Goal: Task Accomplishment & Management: Manage account settings

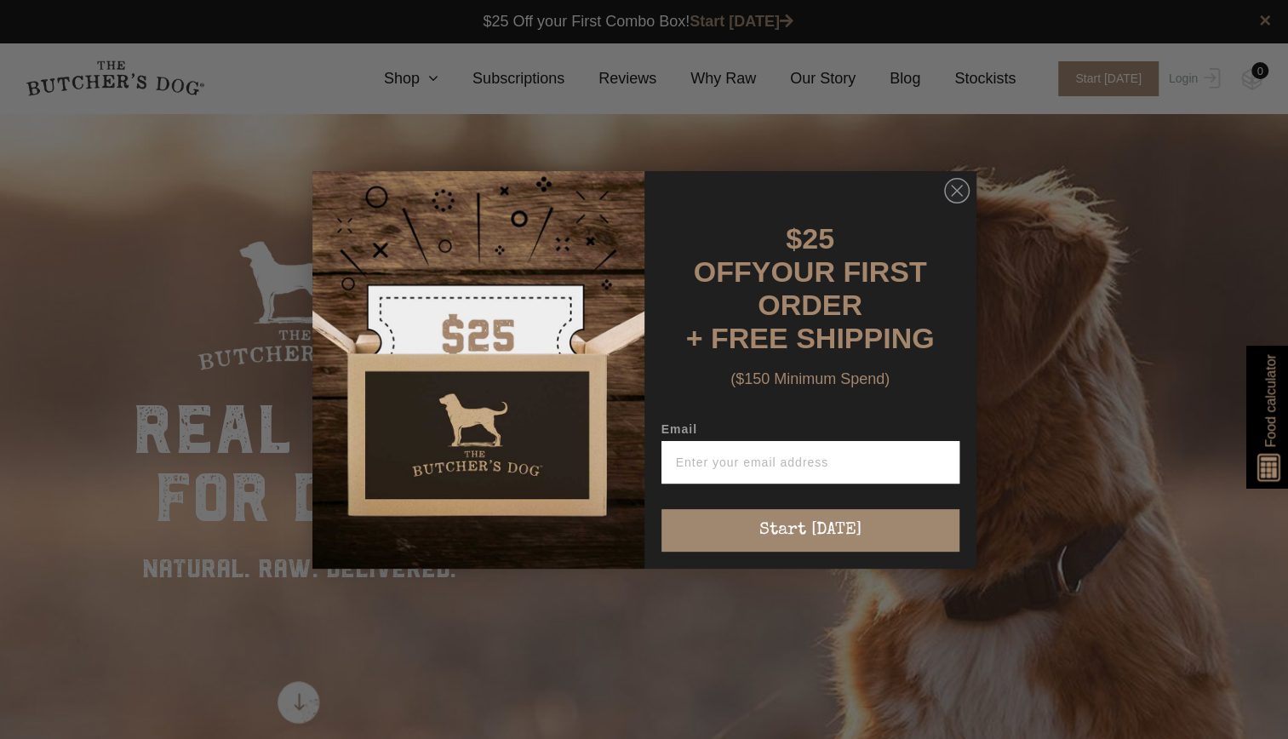
drag, startPoint x: 0, startPoint y: 0, endPoint x: 1117, endPoint y: 89, distance: 1121.0
click at [1117, 89] on div "Close dialog $25 OFF YOUR FIRST ORDER + FREE SHIPPING ($150 Minimum Spend) Emai…" at bounding box center [644, 369] width 1288 height 739
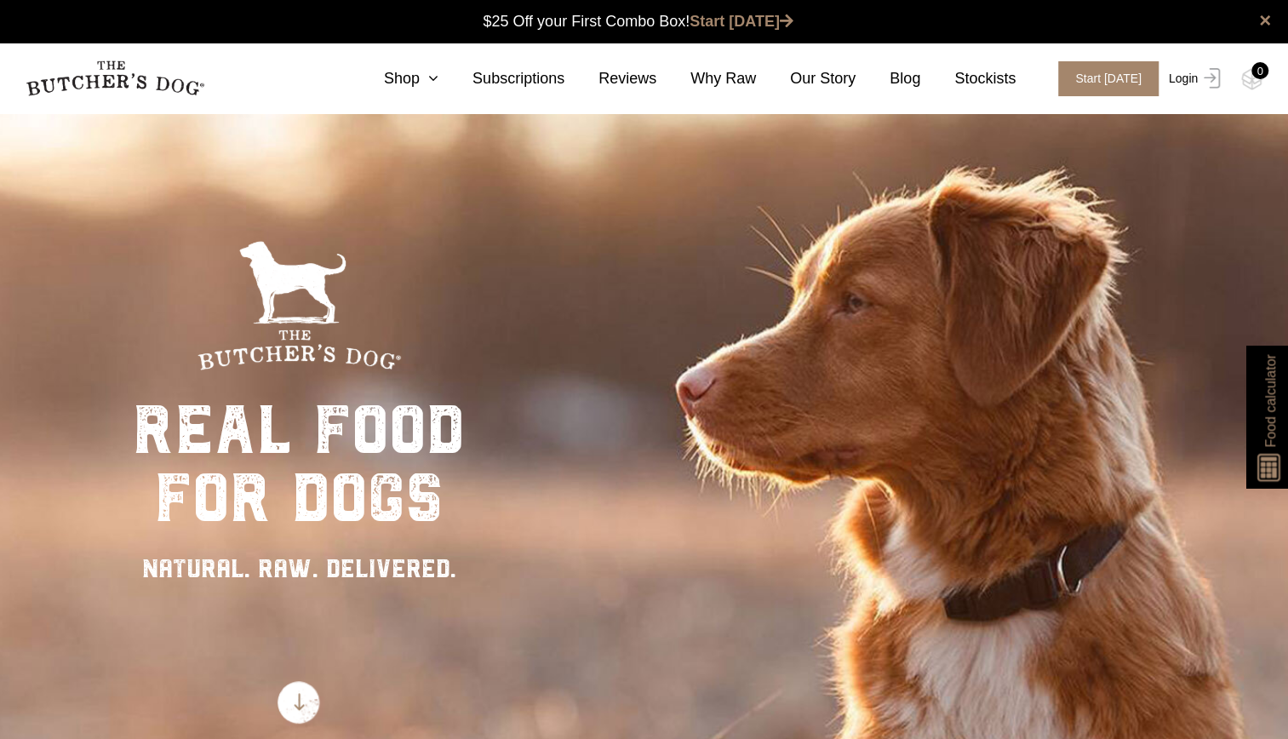
click at [1203, 92] on link "Login" at bounding box center [1191, 78] width 55 height 35
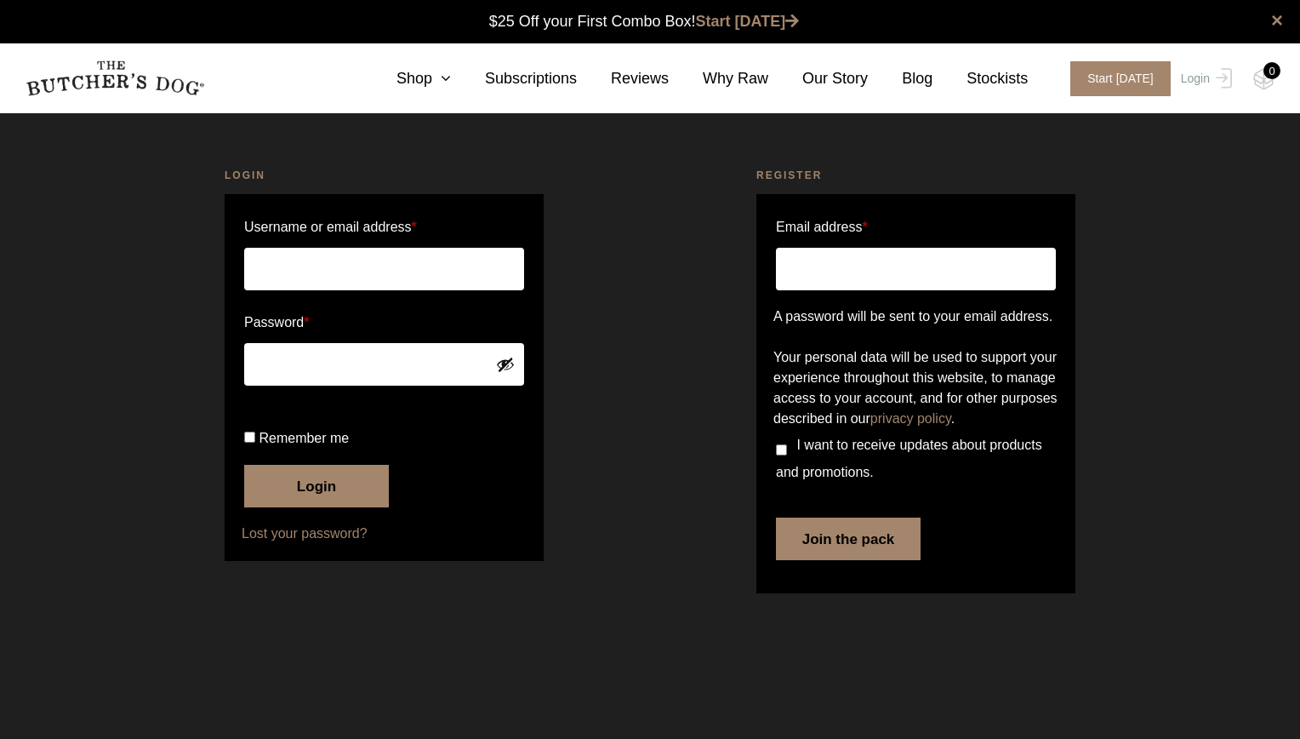
type input "cairinehaslam@gmail.com"
click at [246, 443] on input "Remember me" at bounding box center [249, 437] width 11 height 11
checkbox input "true"
click at [327, 507] on button "Login" at bounding box center [316, 486] width 145 height 43
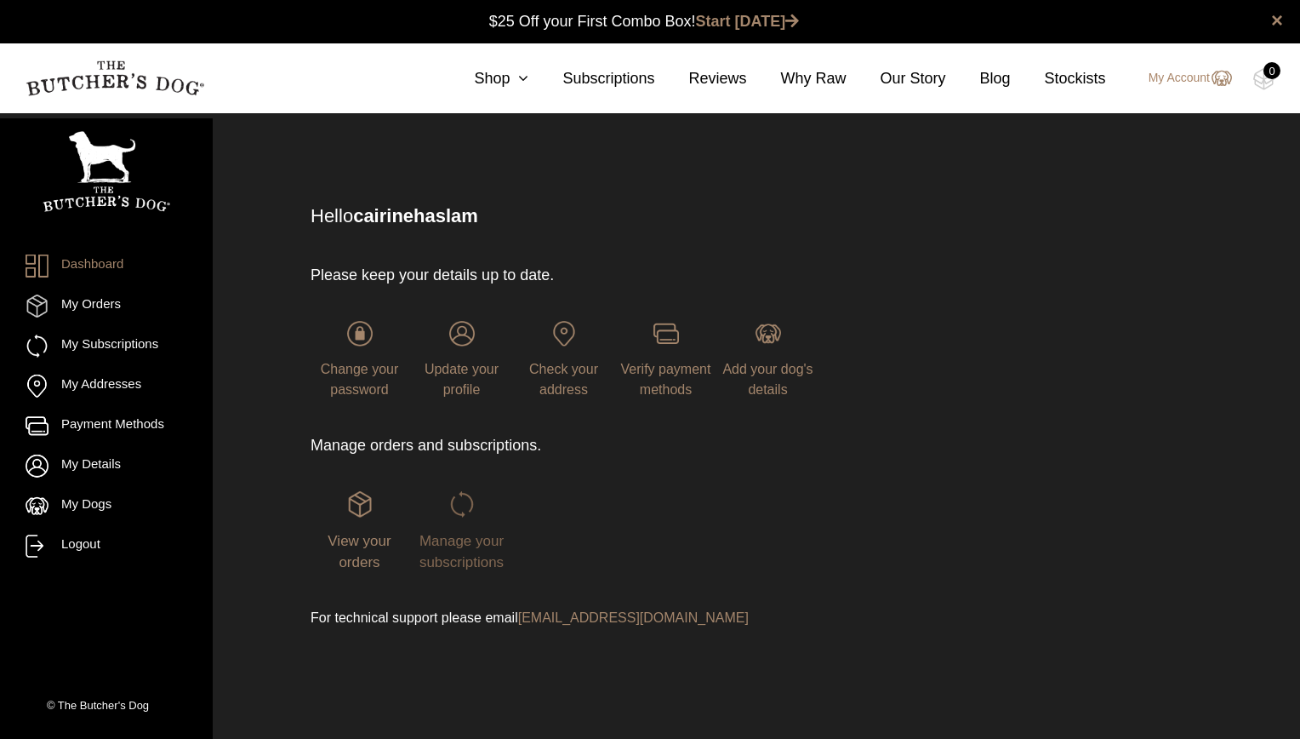
click at [470, 555] on span "Manage your subscriptions" at bounding box center [462, 552] width 84 height 38
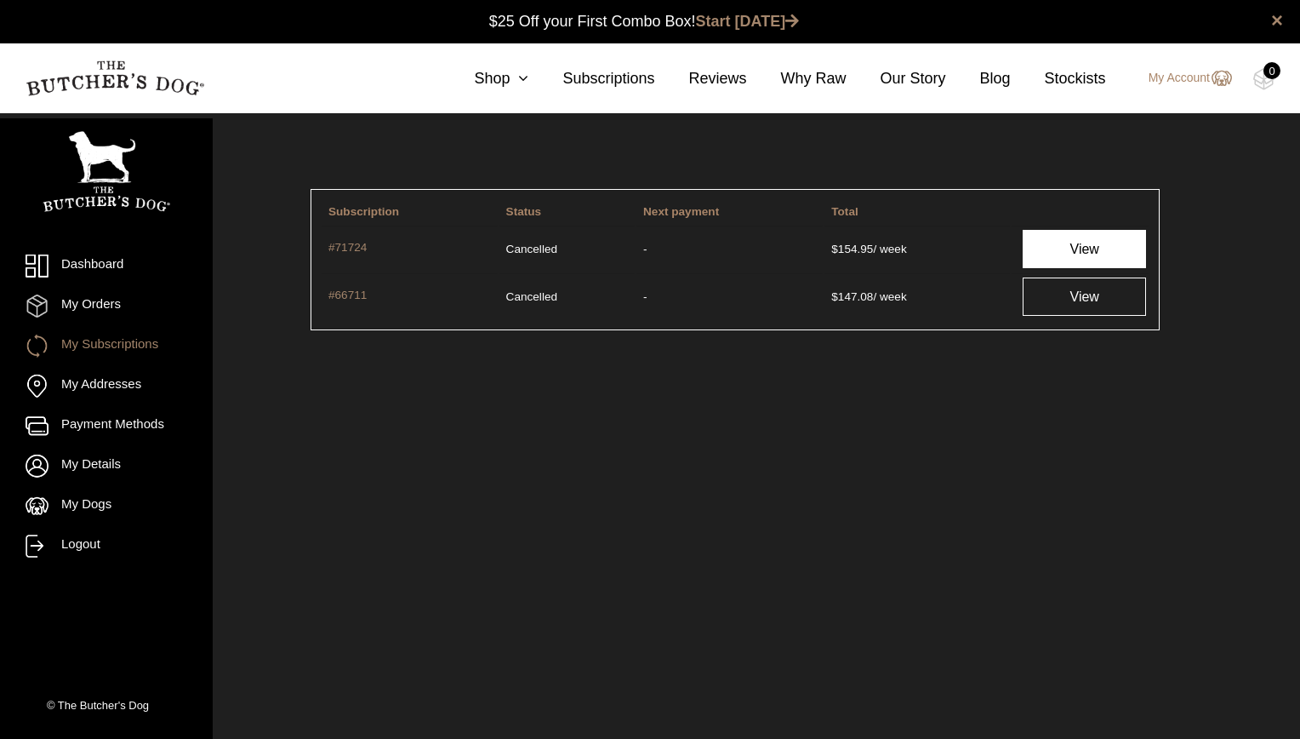
click at [1098, 246] on link "View" at bounding box center [1084, 249] width 123 height 38
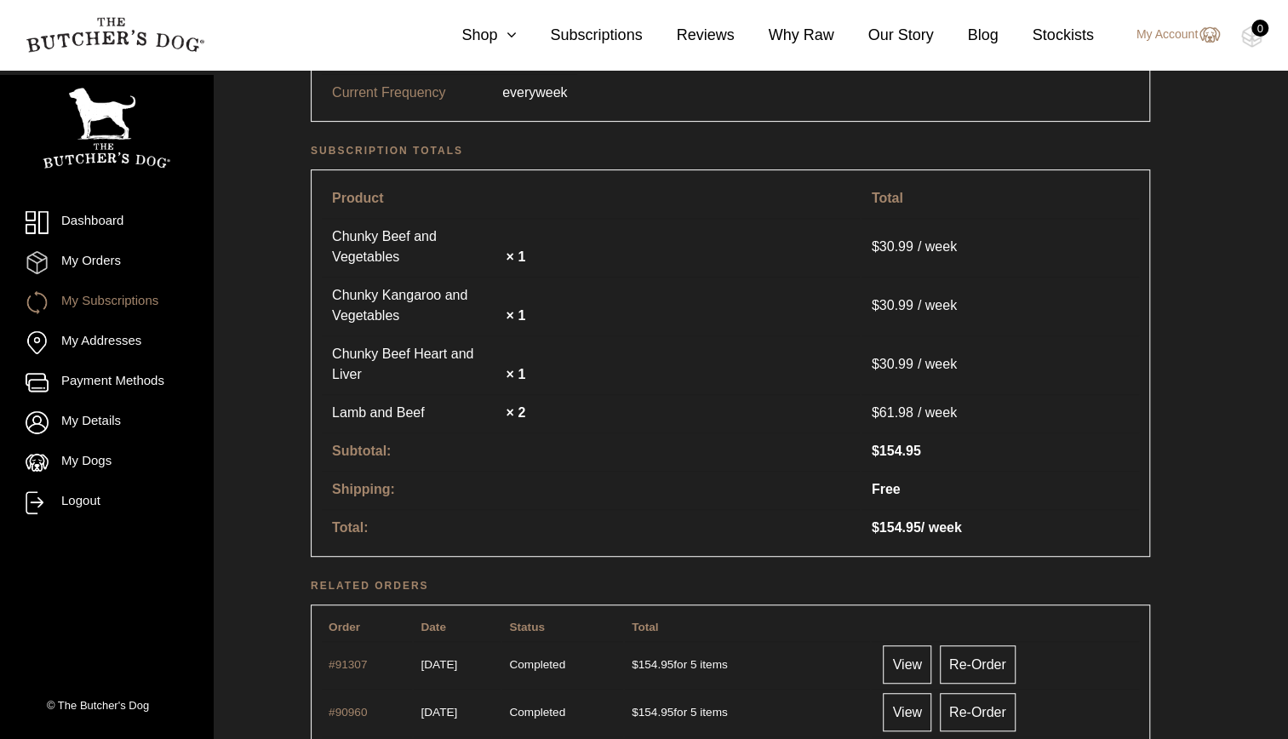
scroll to position [340, 0]
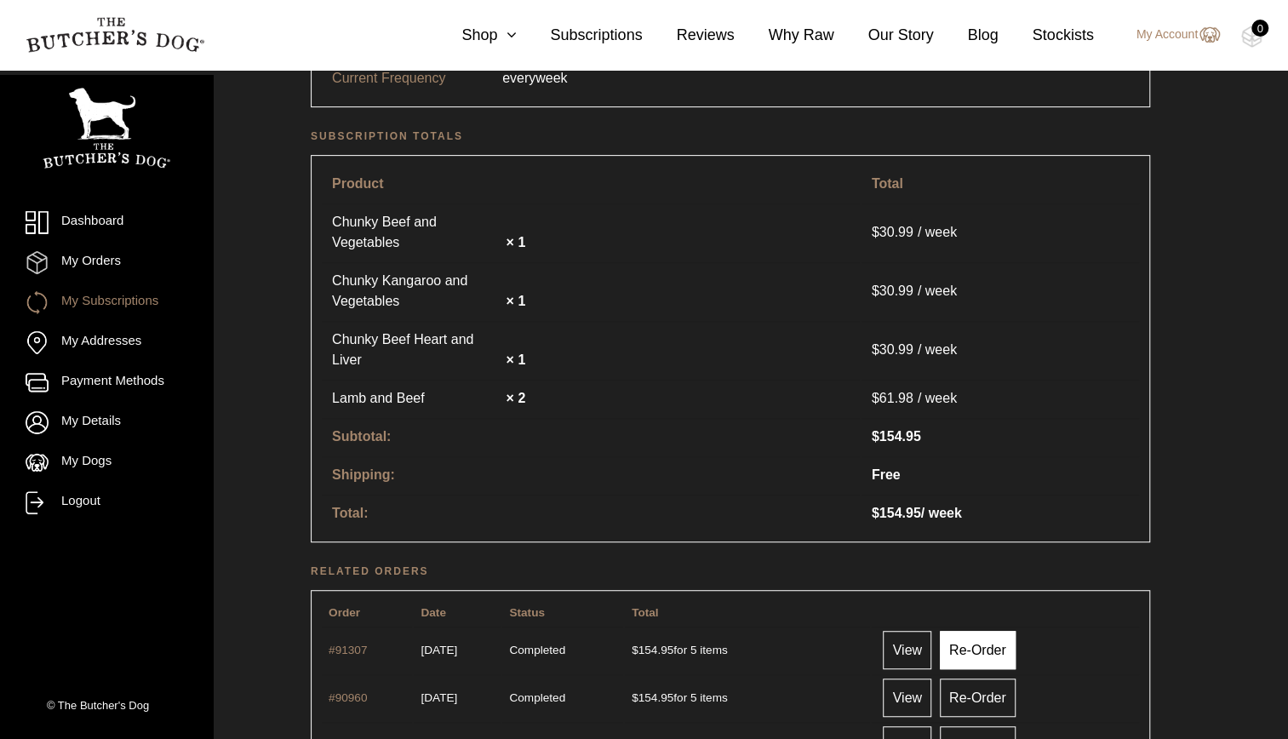
click at [990, 631] on link "Re-Order" at bounding box center [978, 650] width 76 height 38
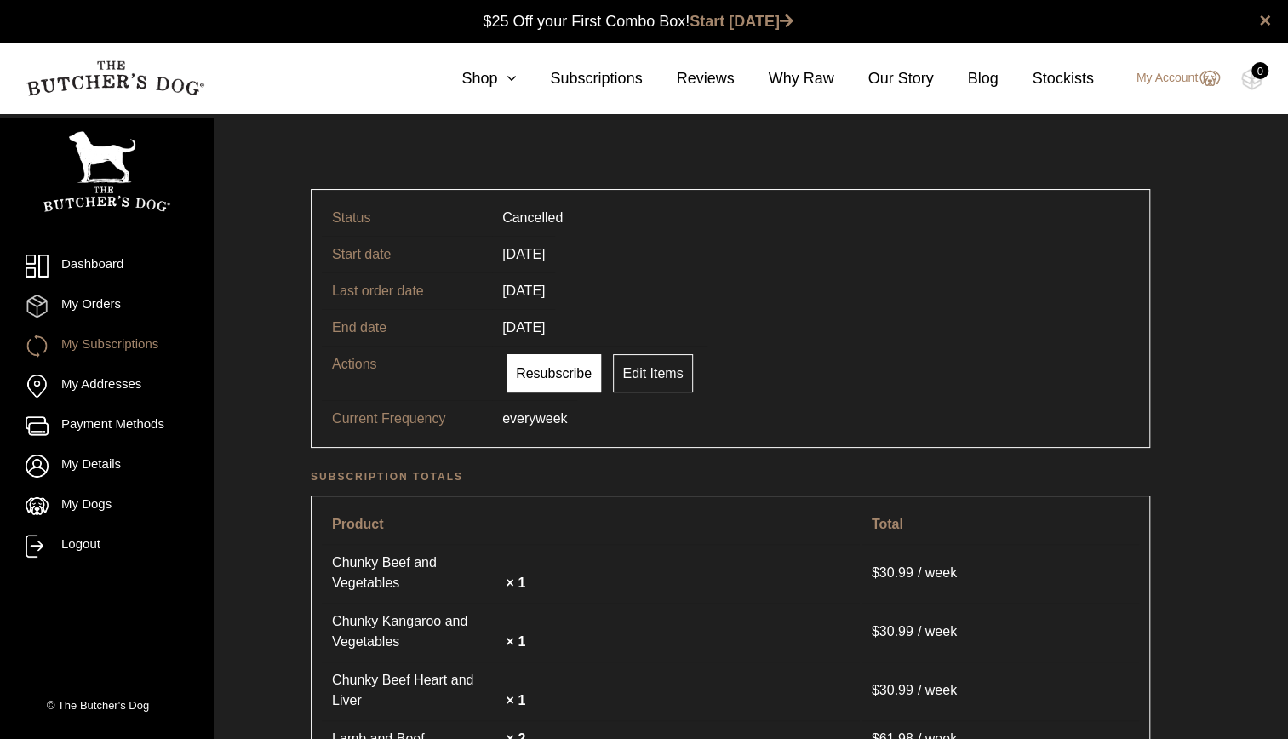
click at [536, 364] on link "Resubscribe" at bounding box center [553, 373] width 94 height 38
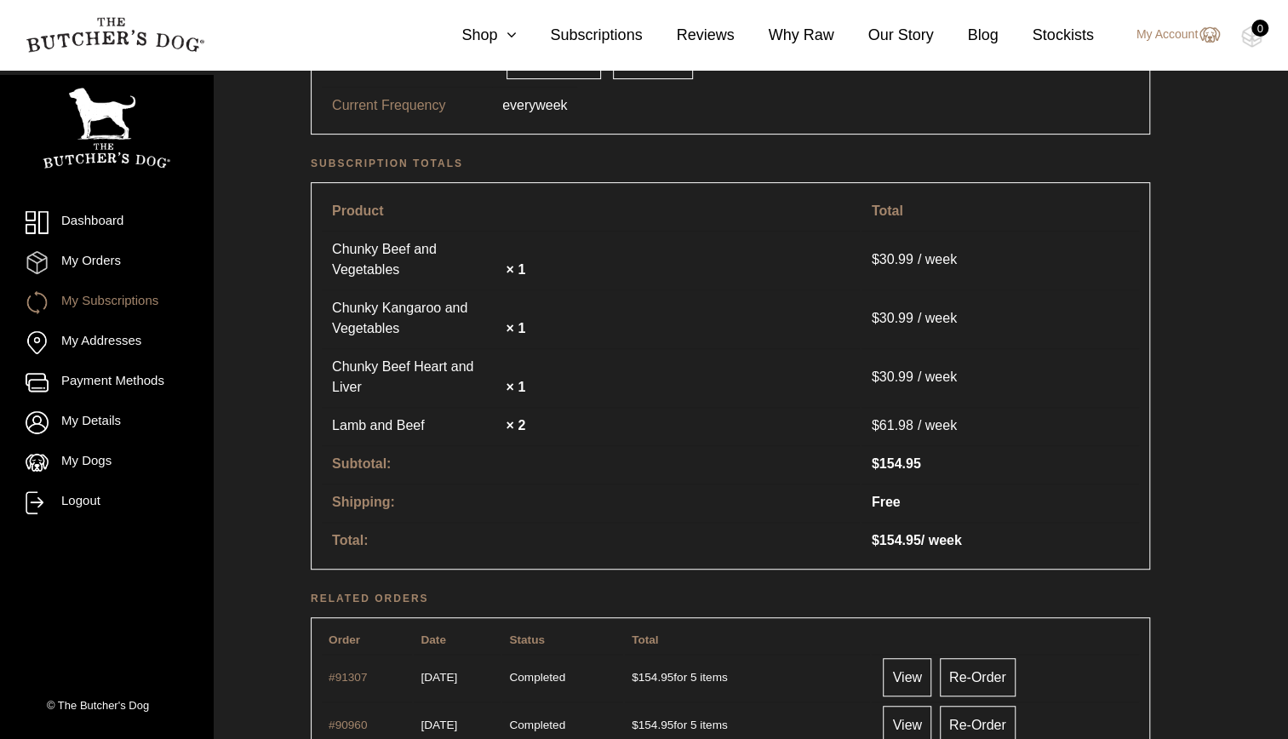
scroll to position [340, 0]
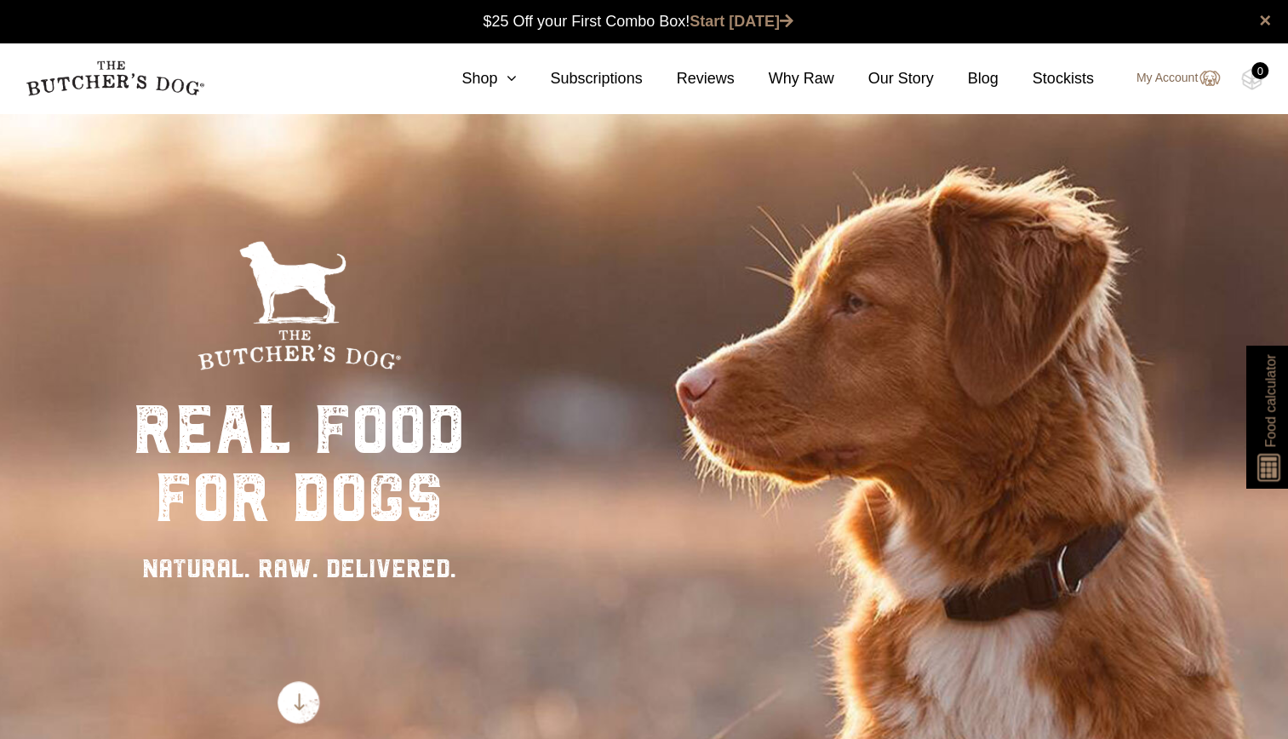
click at [1190, 76] on link "My Account" at bounding box center [1169, 78] width 100 height 20
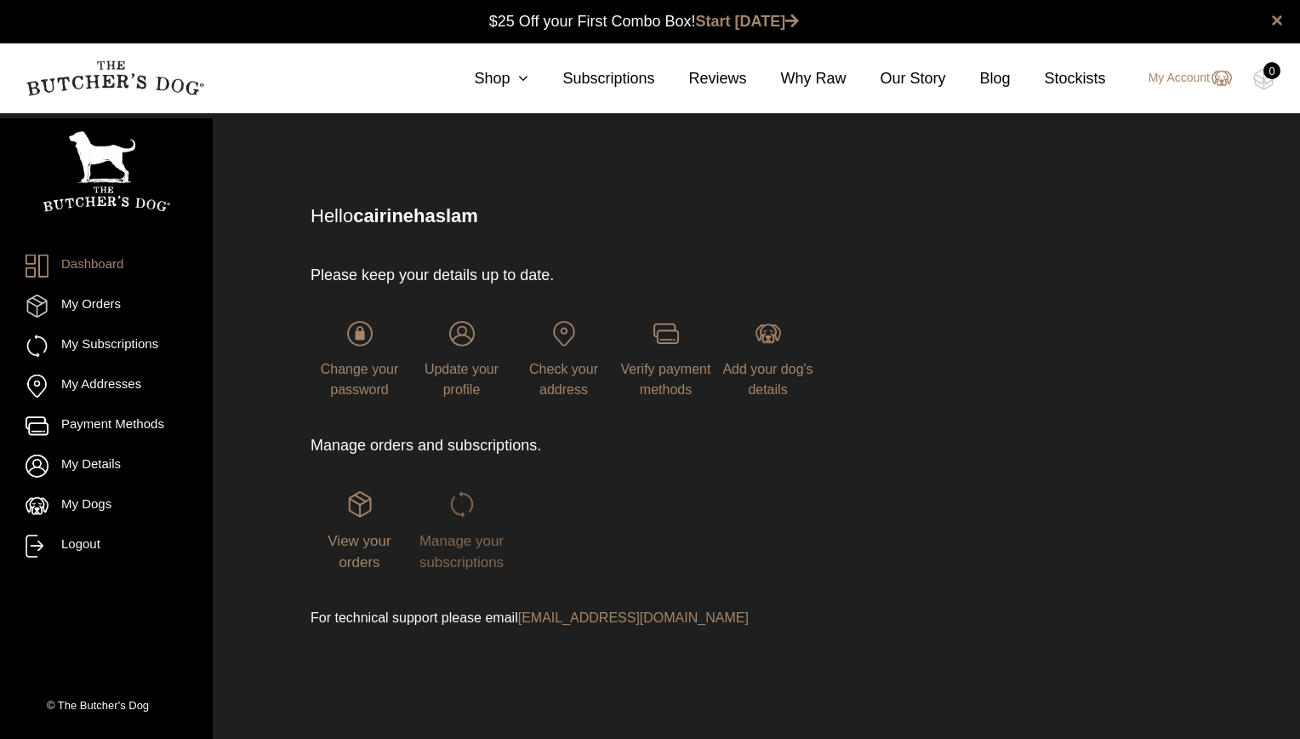
click at [468, 553] on span "Manage your subscriptions" at bounding box center [462, 552] width 84 height 38
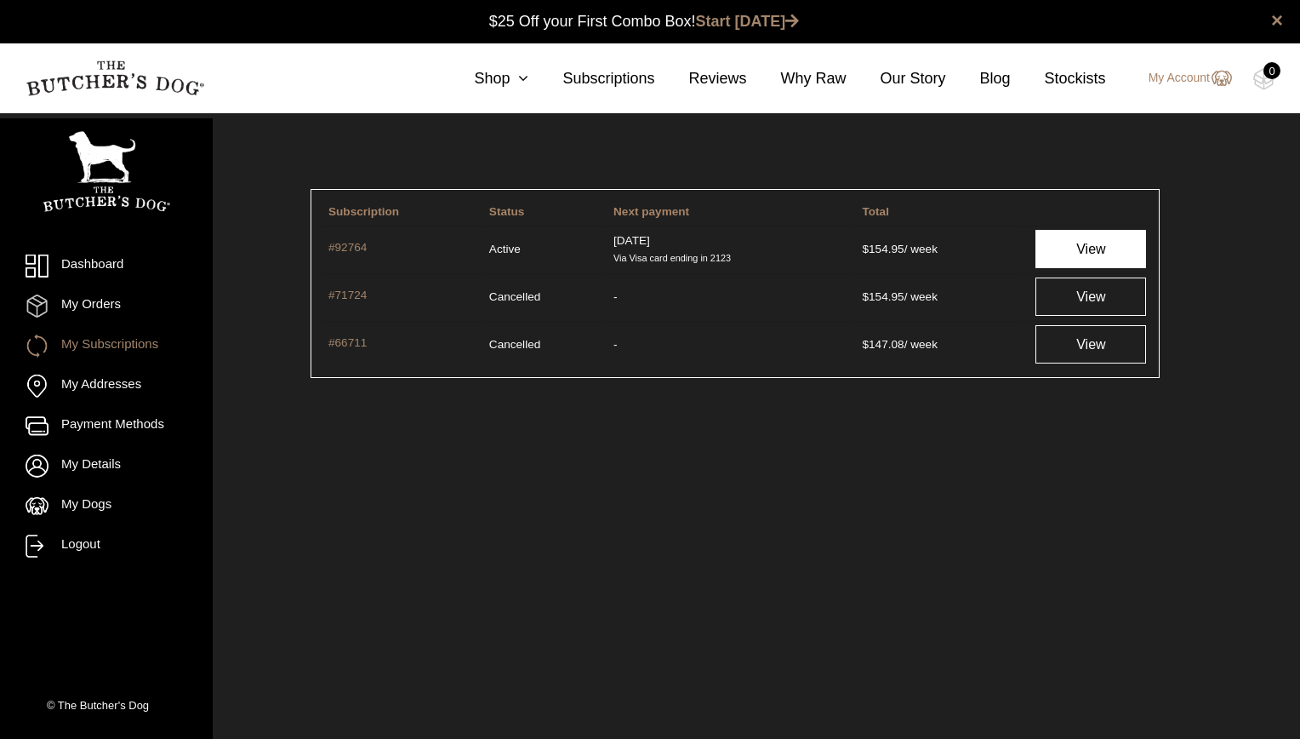
click at [1088, 247] on link "View" at bounding box center [1091, 249] width 111 height 38
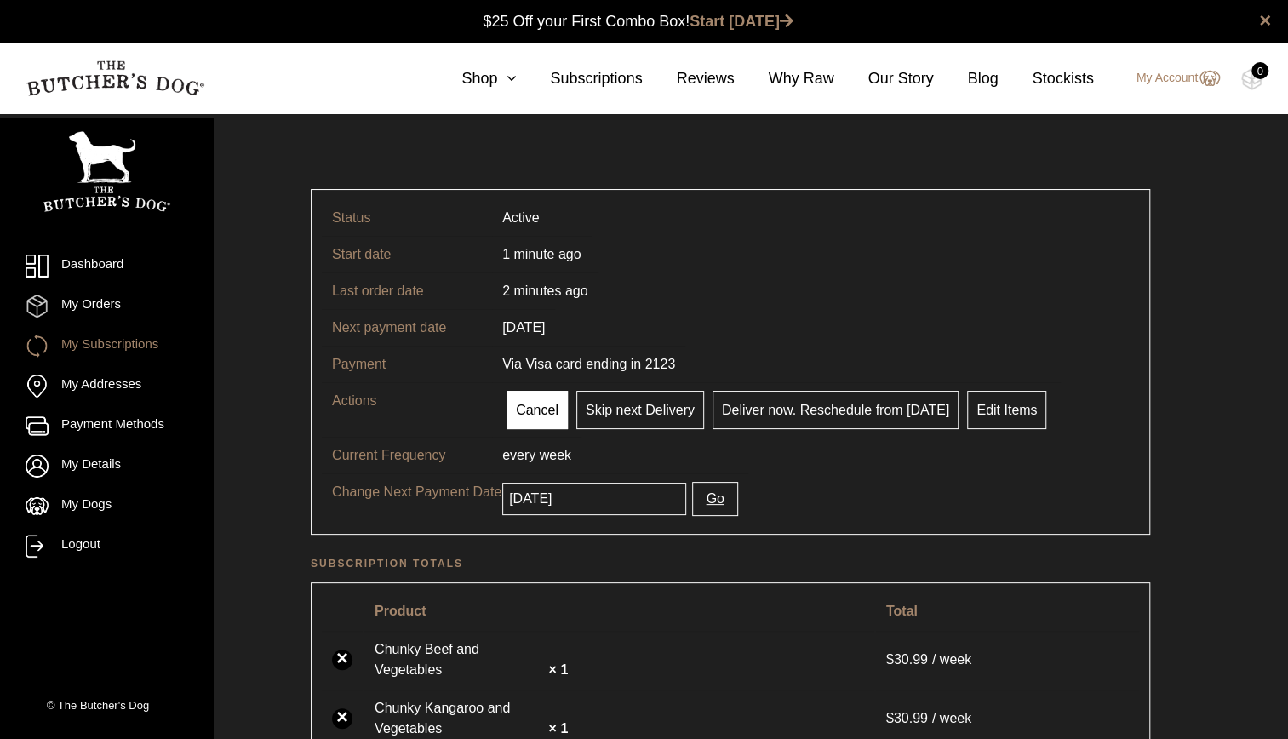
click at [521, 402] on link "Cancel" at bounding box center [536, 410] width 61 height 38
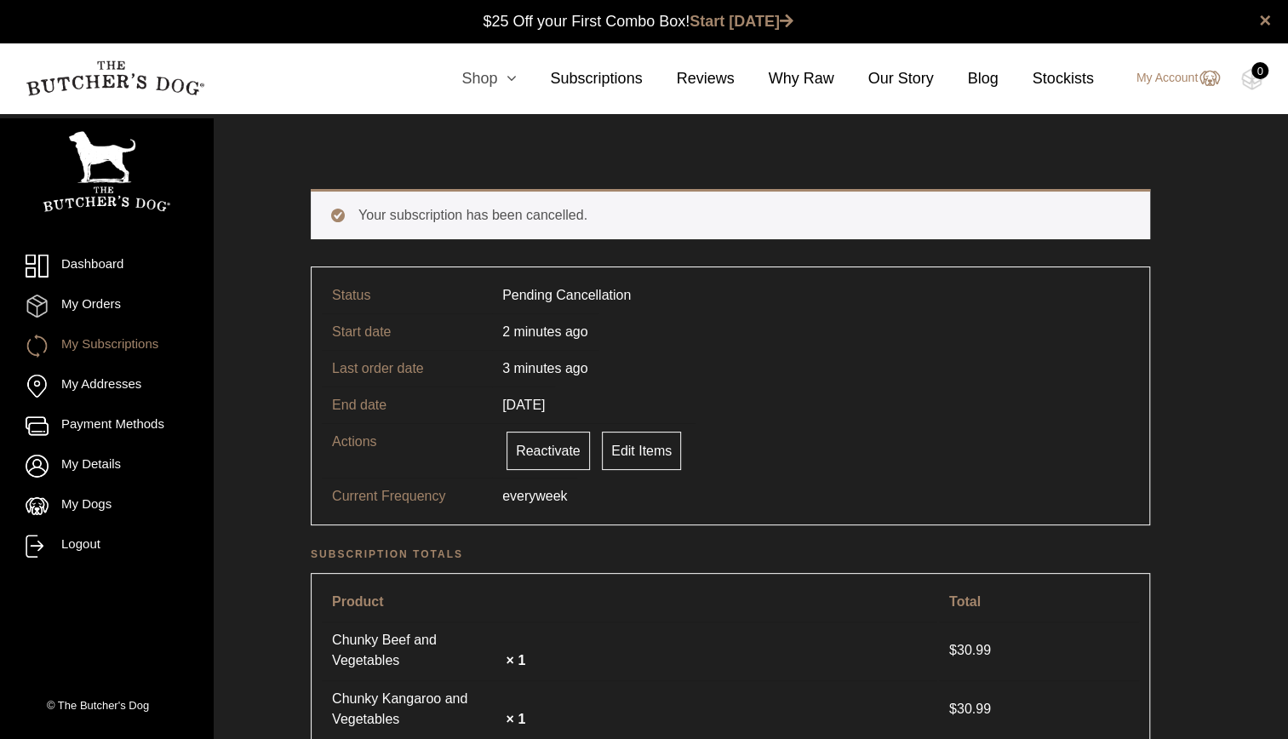
click at [482, 80] on link "Shop" at bounding box center [471, 78] width 89 height 23
